Goal: Obtain resource: Download file/media

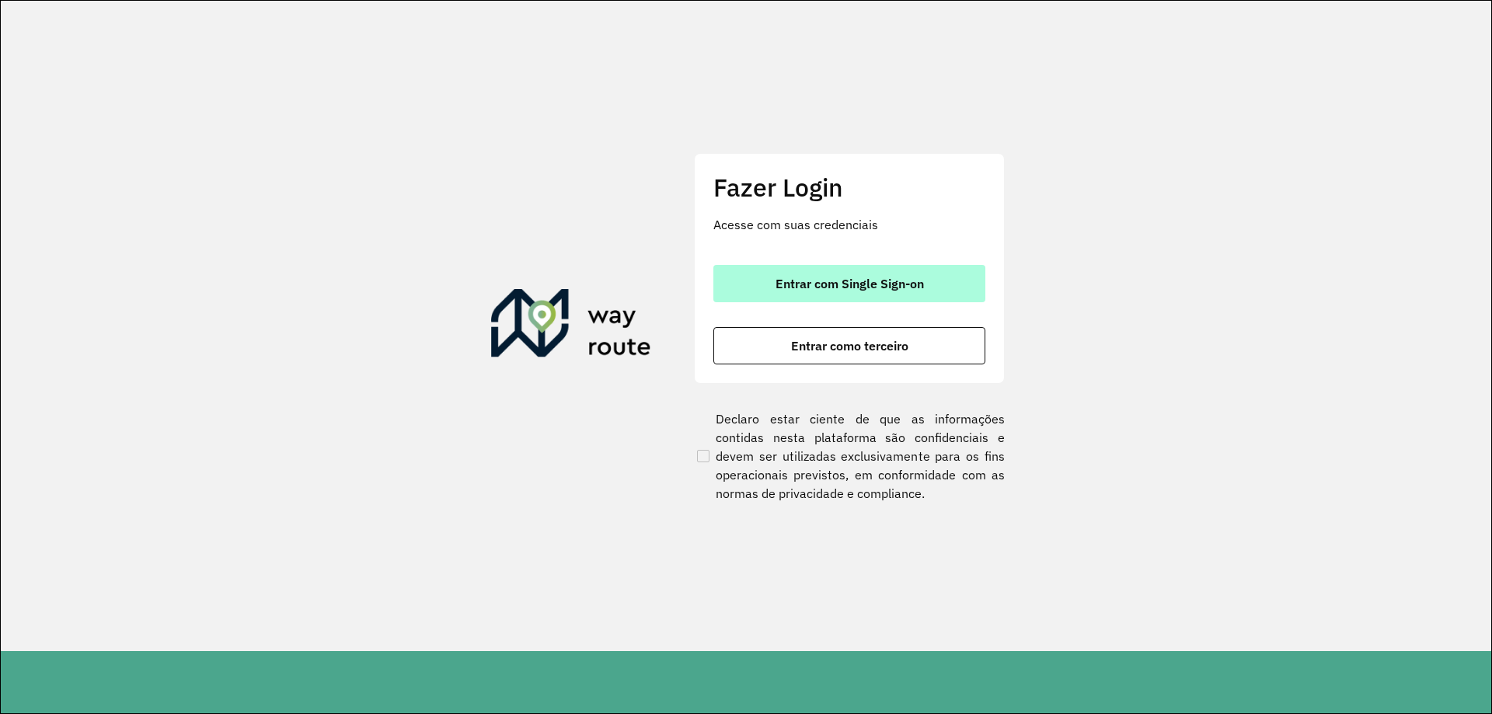
click at [823, 284] on span "Entrar com Single Sign-on" at bounding box center [850, 283] width 148 height 12
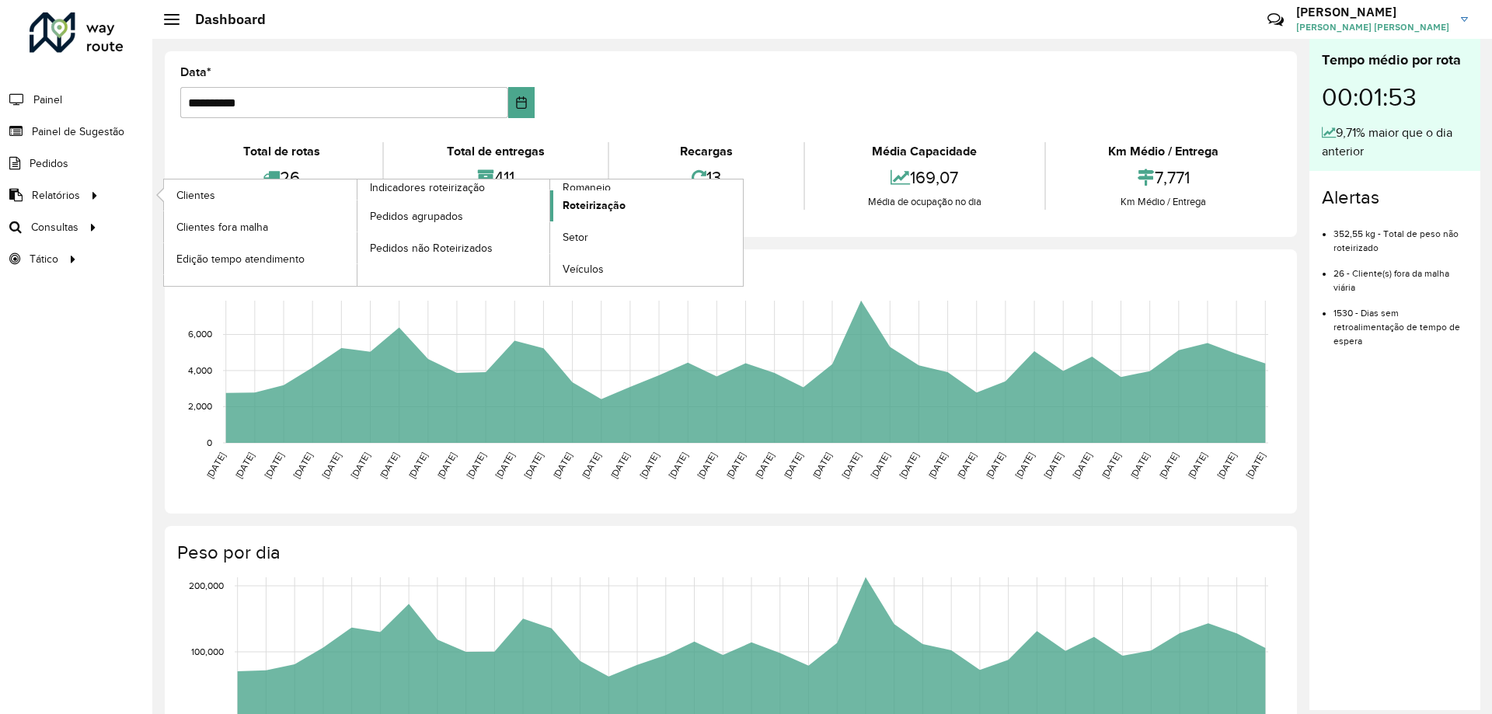
click at [593, 209] on span "Roteirização" at bounding box center [594, 205] width 63 height 16
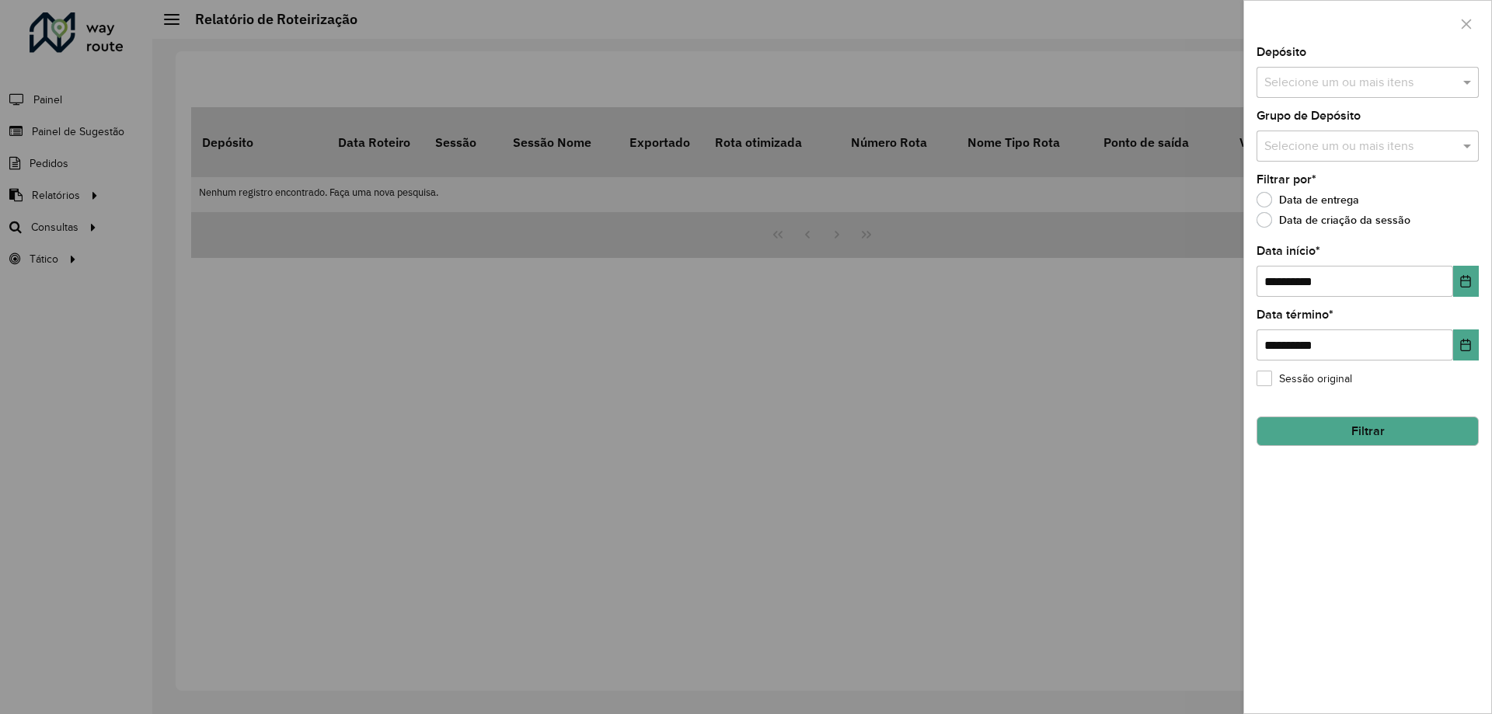
click at [1331, 82] on input "text" at bounding box center [1360, 83] width 199 height 19
click at [1328, 153] on div "CDD [GEOGRAPHIC_DATA]" at bounding box center [1368, 160] width 221 height 26
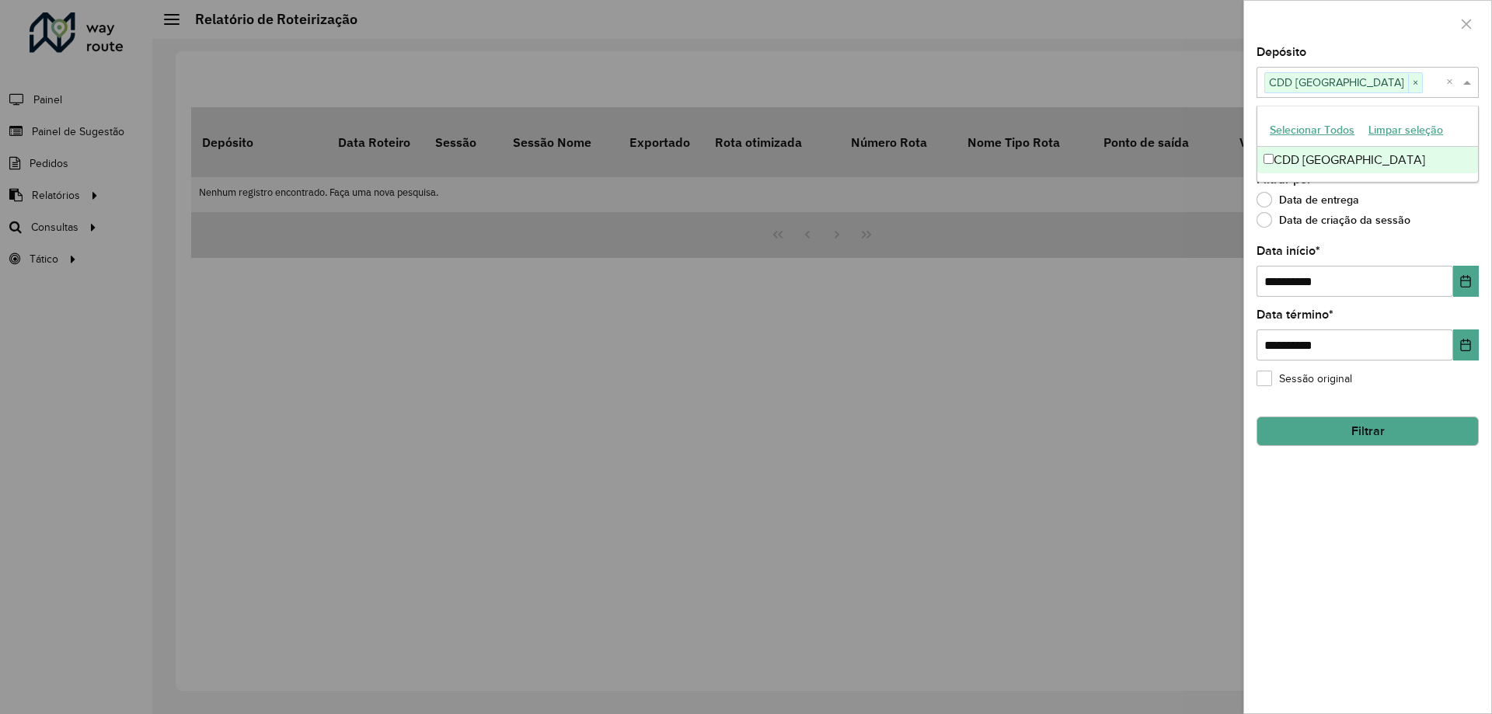
click at [1475, 84] on span at bounding box center [1469, 82] width 19 height 19
click at [1444, 138] on input "text" at bounding box center [1360, 147] width 199 height 19
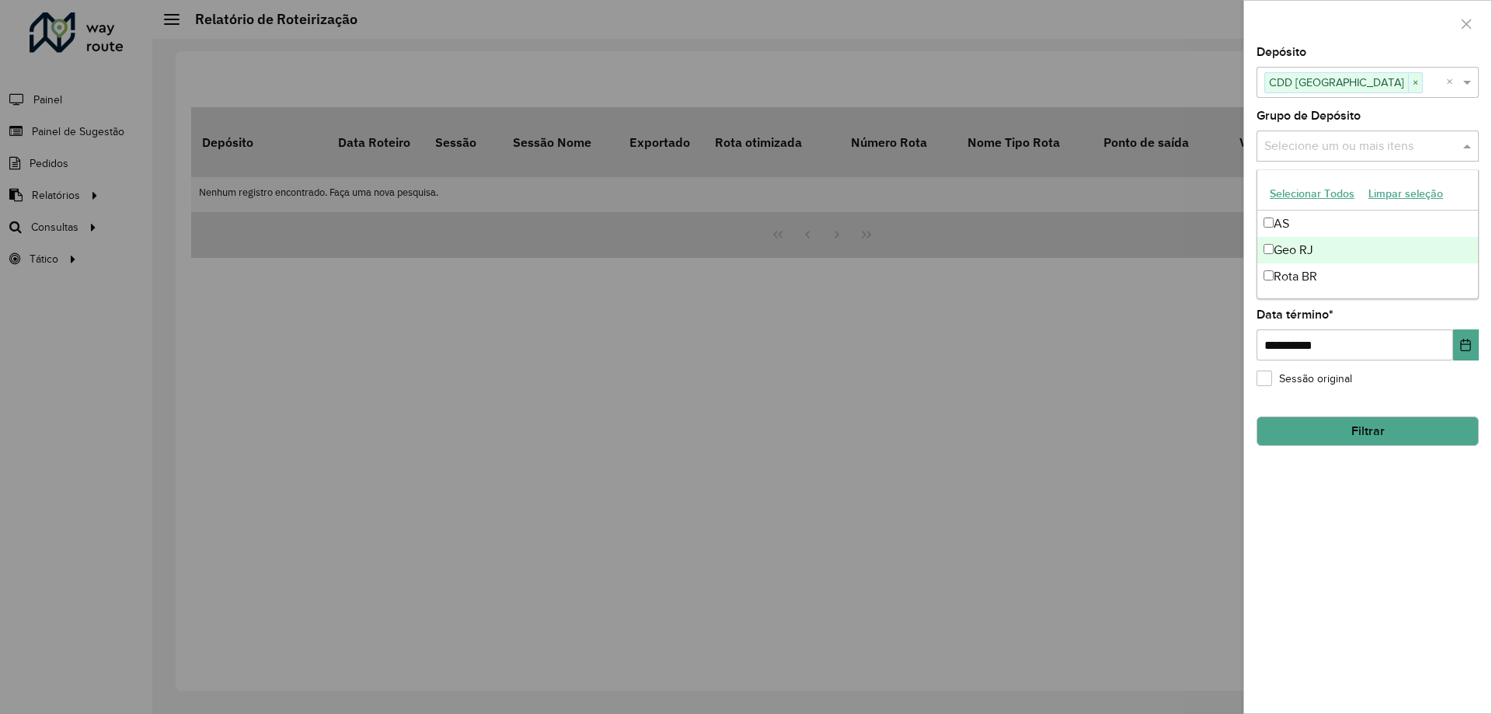
click at [1324, 248] on div "Geo RJ" at bounding box center [1368, 250] width 221 height 26
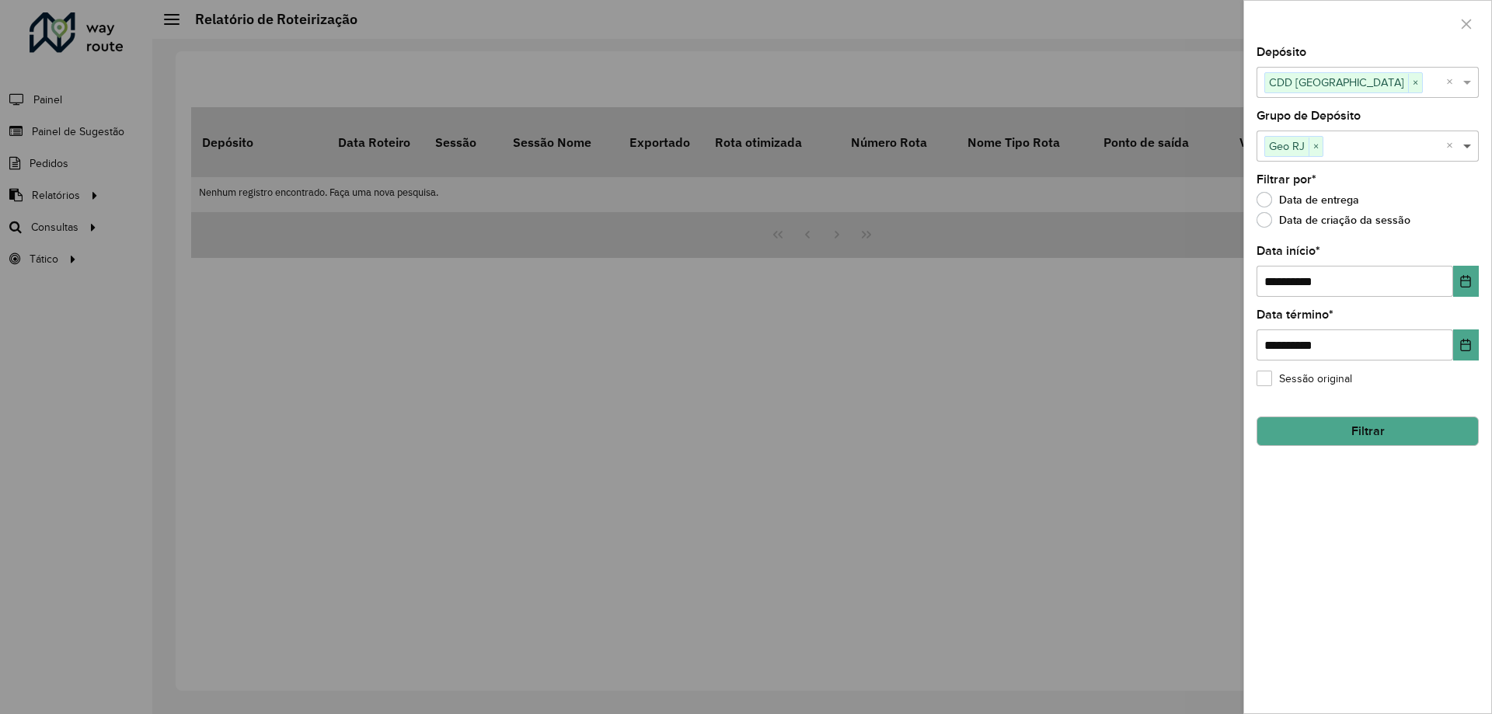
click at [1471, 144] on span at bounding box center [1469, 146] width 19 height 19
click at [1381, 431] on button "Filtrar" at bounding box center [1368, 432] width 222 height 30
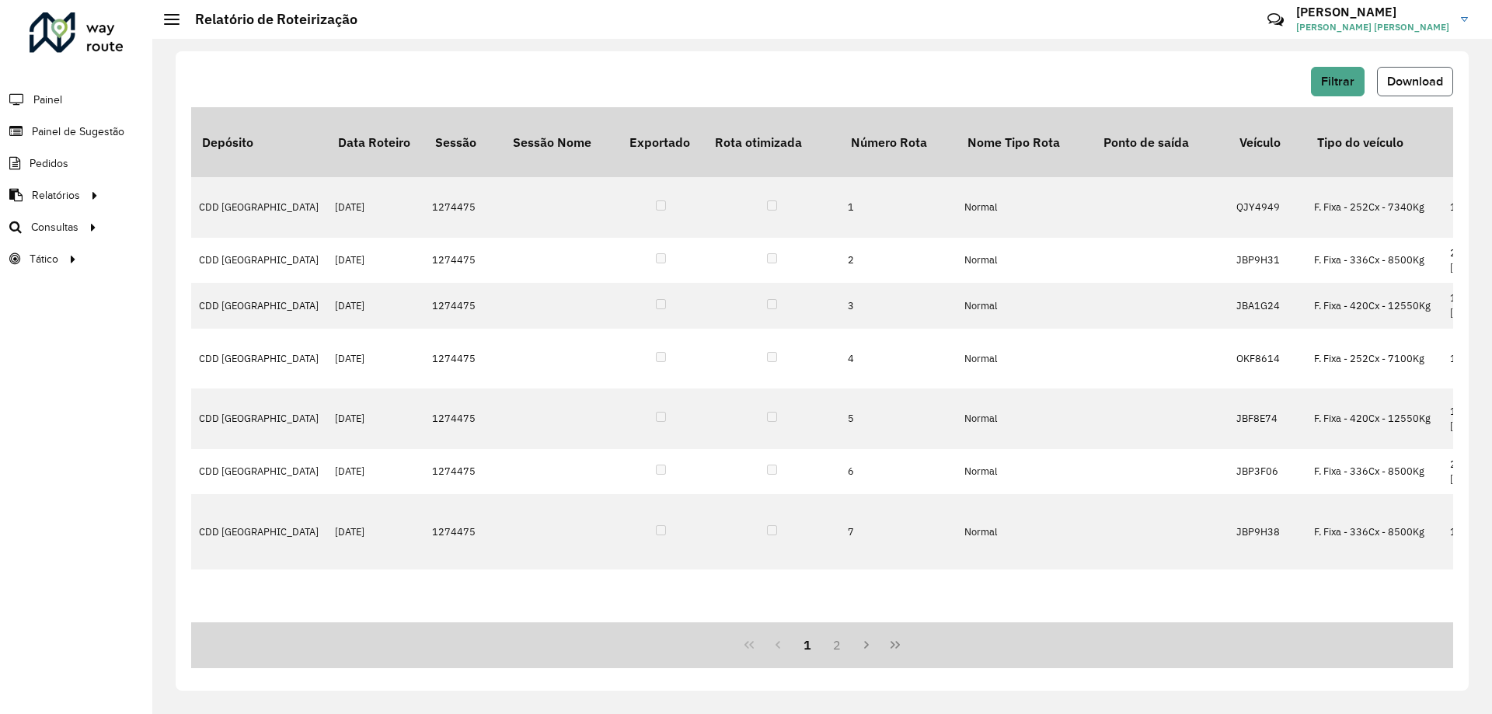
click at [1440, 70] on button "Download" at bounding box center [1415, 82] width 76 height 30
